Goal: Find specific page/section: Find specific page/section

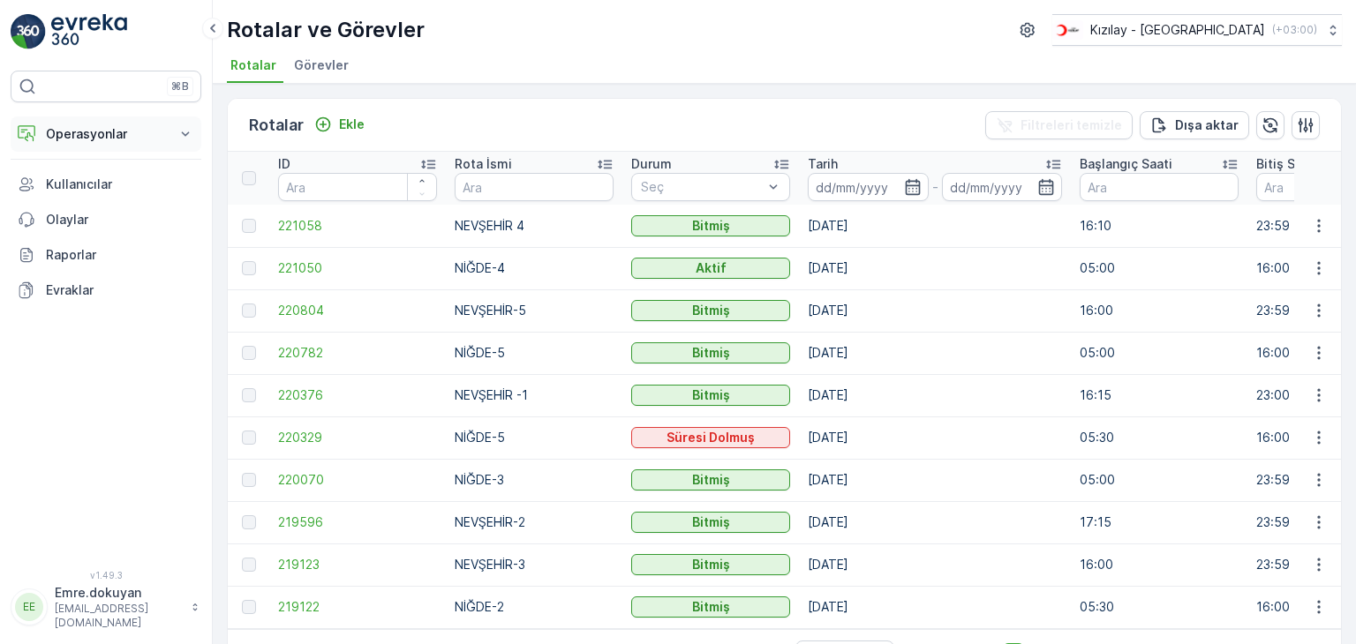
click at [103, 141] on p "Operasyonlar" at bounding box center [106, 134] width 120 height 18
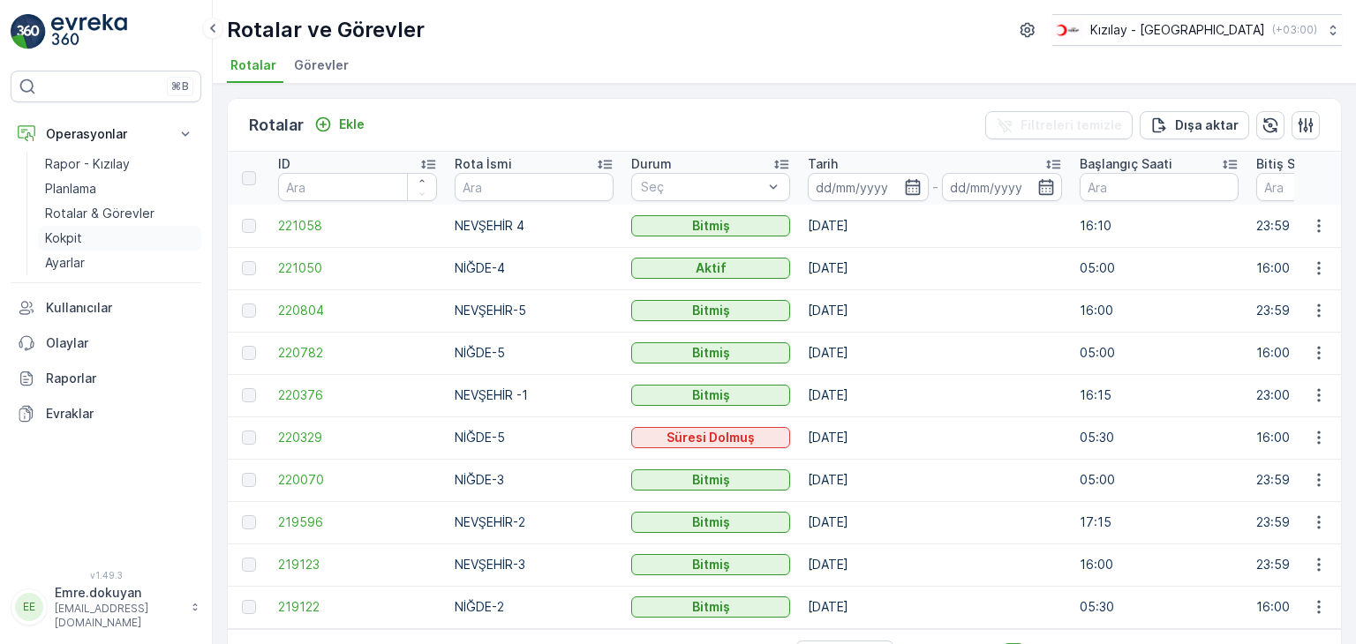
click at [85, 237] on link "Kokpit" at bounding box center [119, 238] width 163 height 25
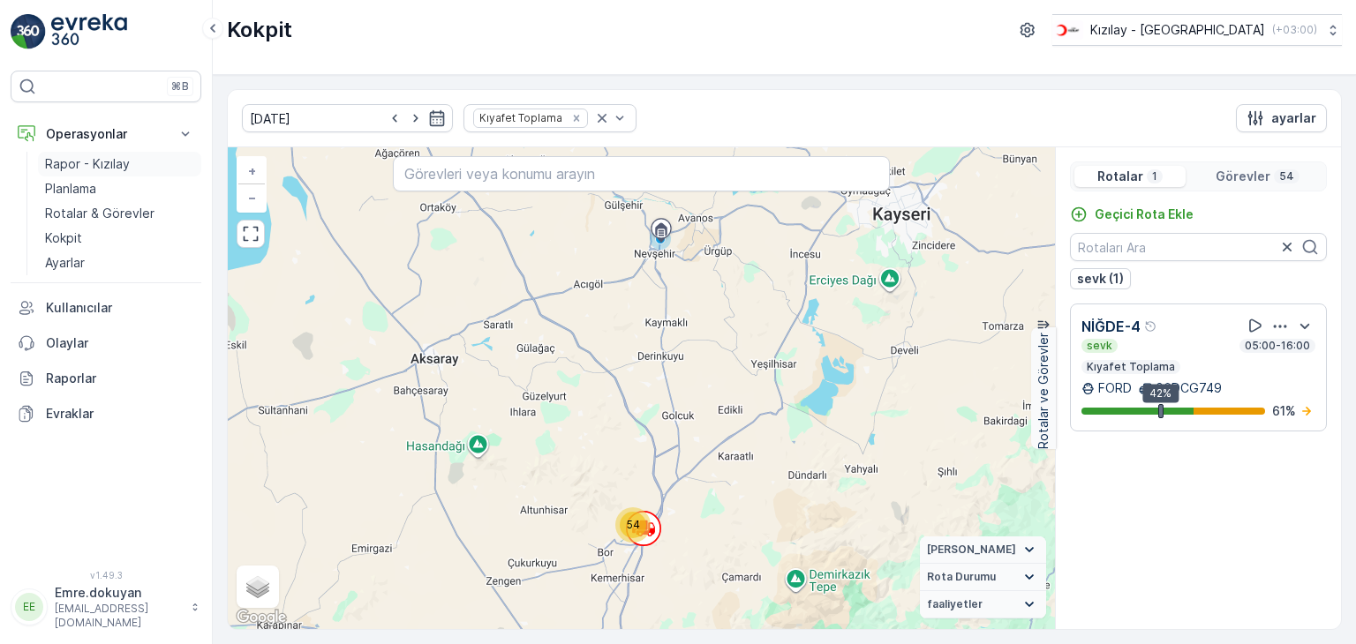
click at [88, 164] on p "Rapor - Kızılay" at bounding box center [87, 164] width 85 height 18
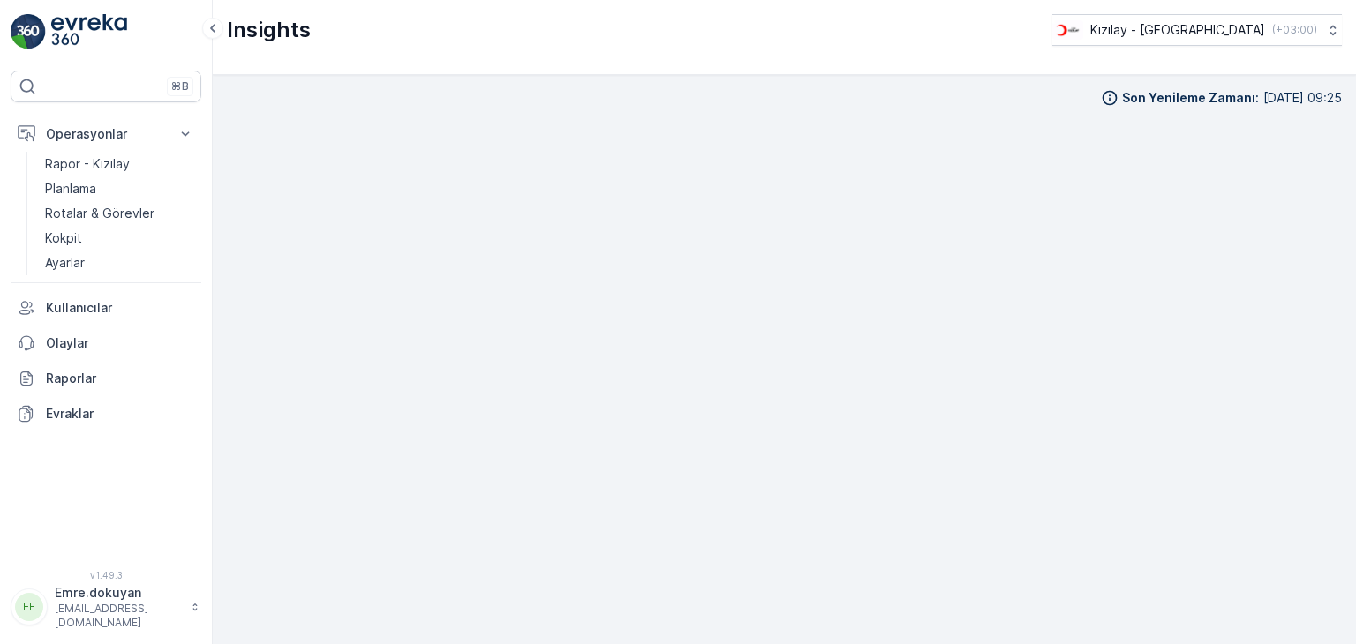
scroll to position [15, 0]
